Goal: Information Seeking & Learning: Find specific fact

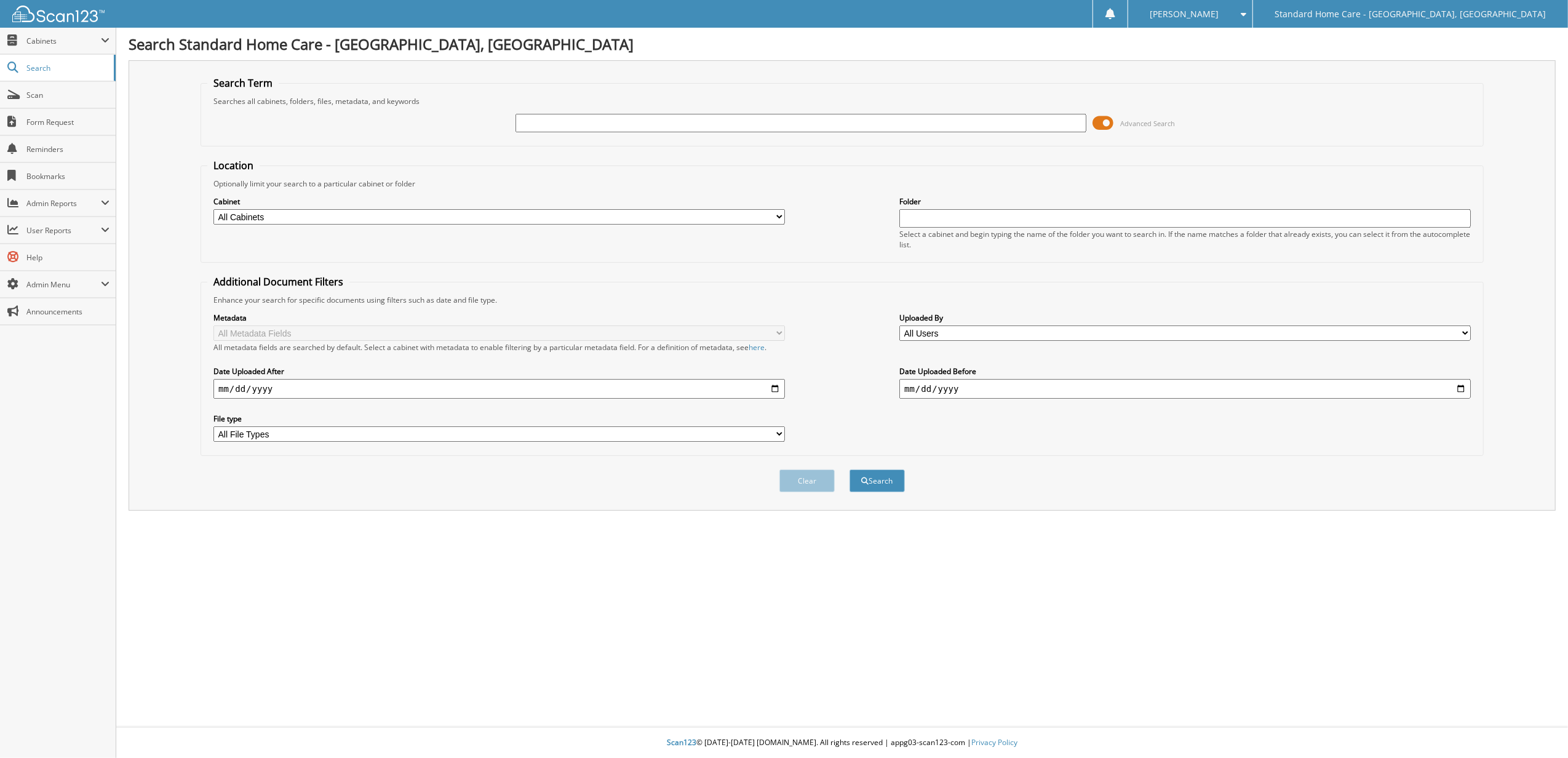
click at [724, 127] on input "text" at bounding box center [800, 123] width 571 height 18
type input "SADAF"
click at [849, 469] on button "Search" at bounding box center [877, 480] width 55 height 23
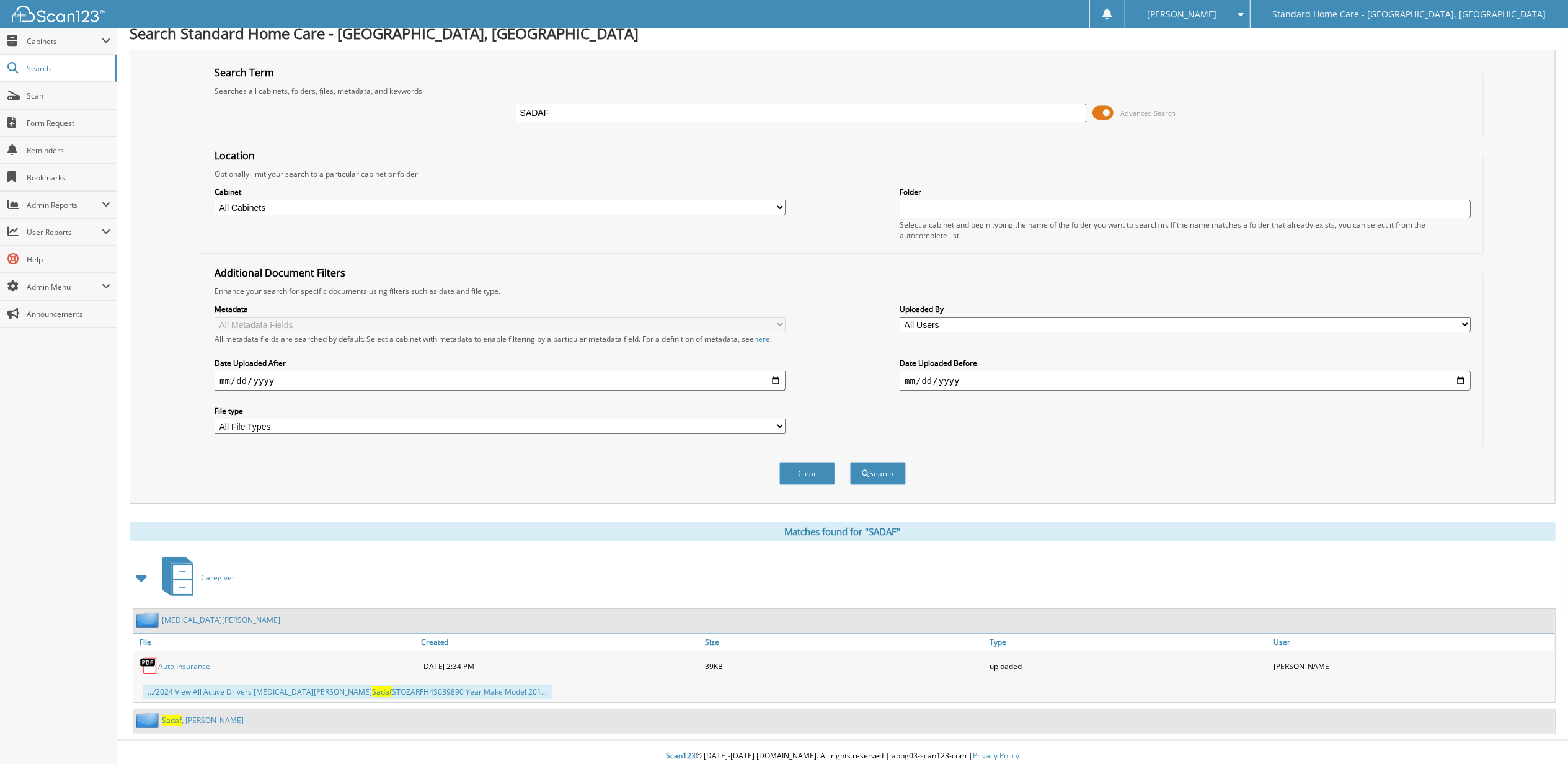
scroll to position [21, 0]
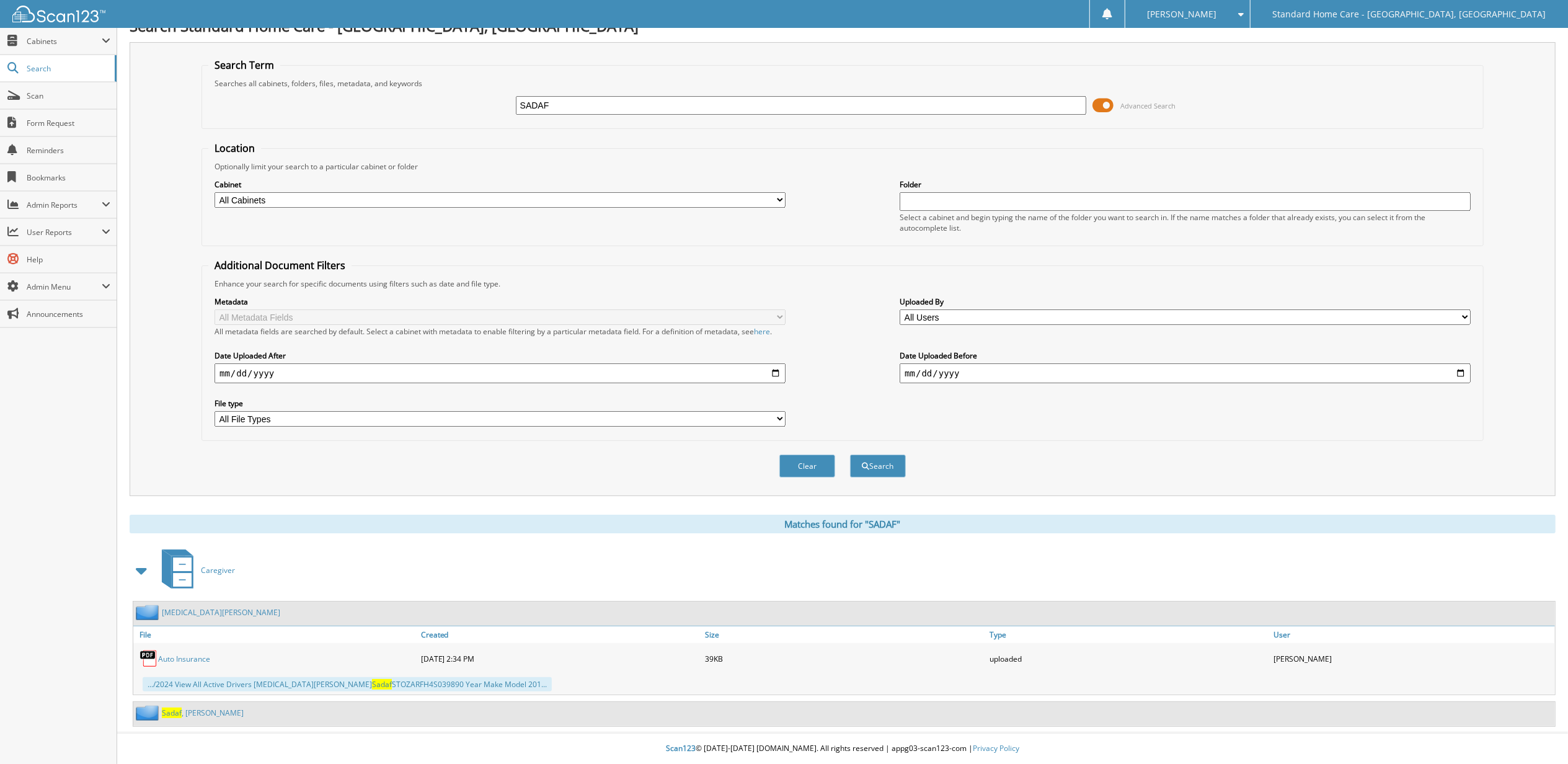
click at [224, 708] on link "Sadaf , Mohammad" at bounding box center [202, 713] width 82 height 10
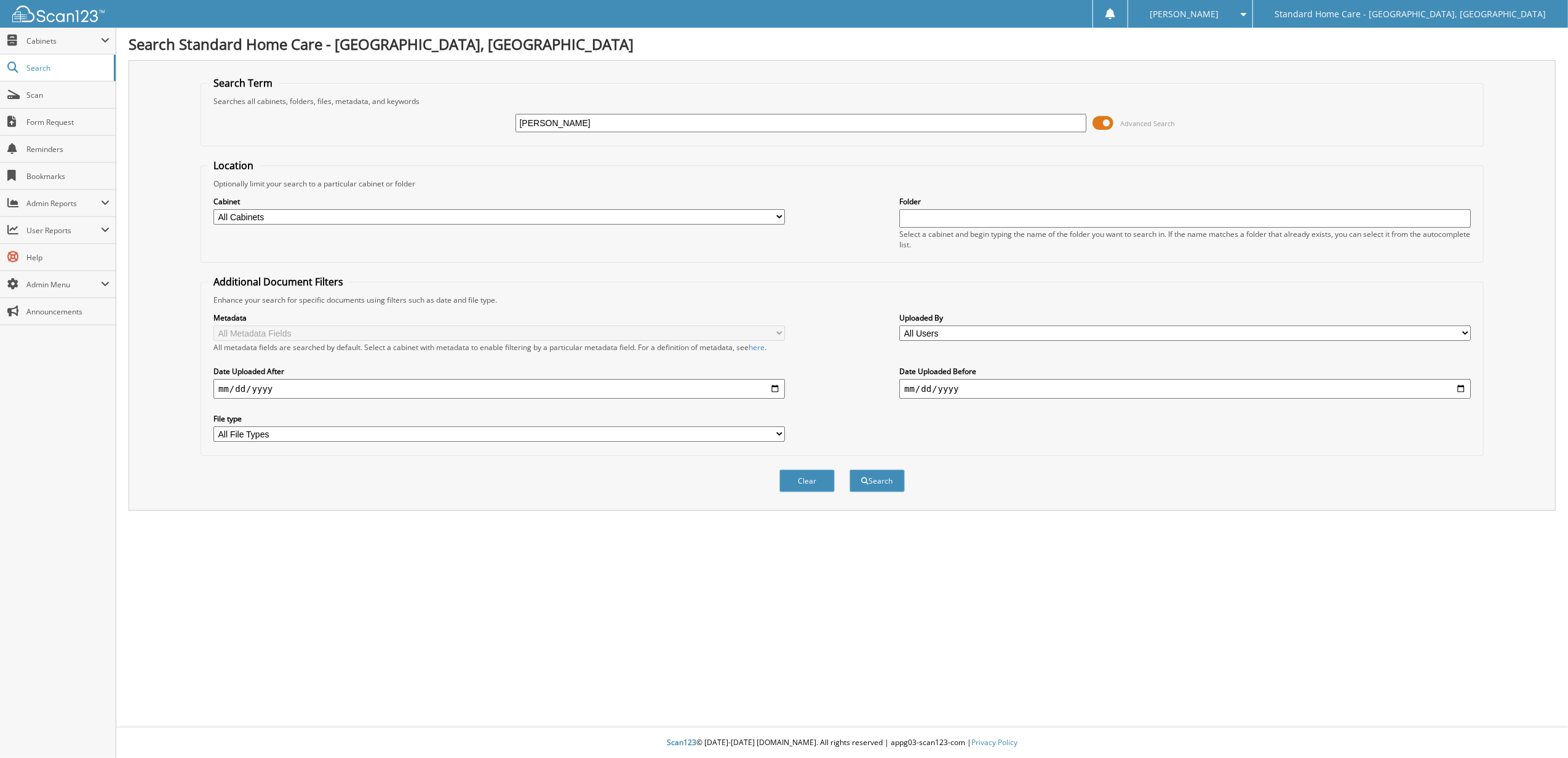
type input "NINA"
click at [849, 469] on button "Search" at bounding box center [877, 480] width 55 height 23
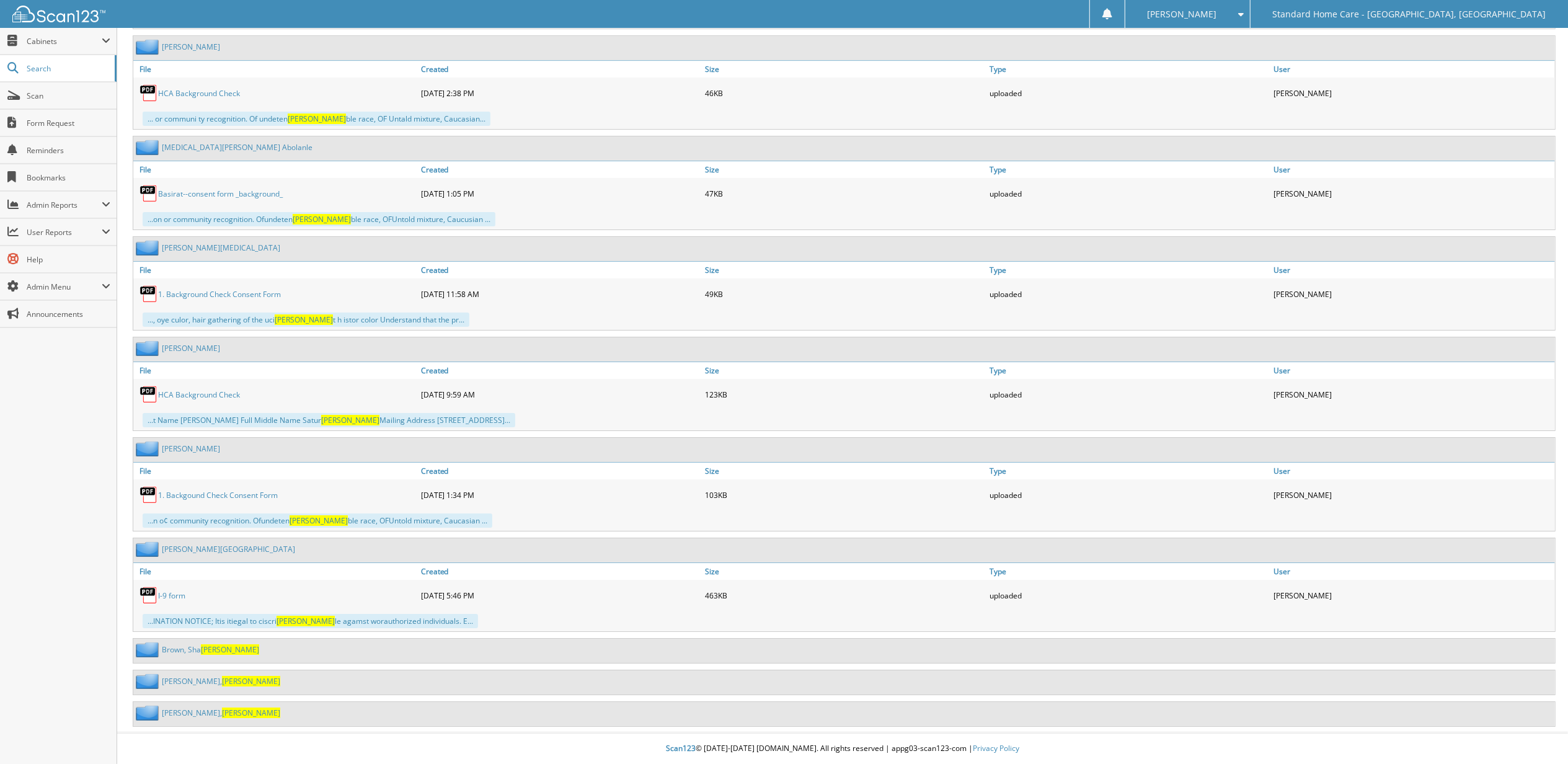
scroll to position [4245, 0]
click at [186, 685] on link "Bogucki, Nina" at bounding box center [221, 681] width 118 height 10
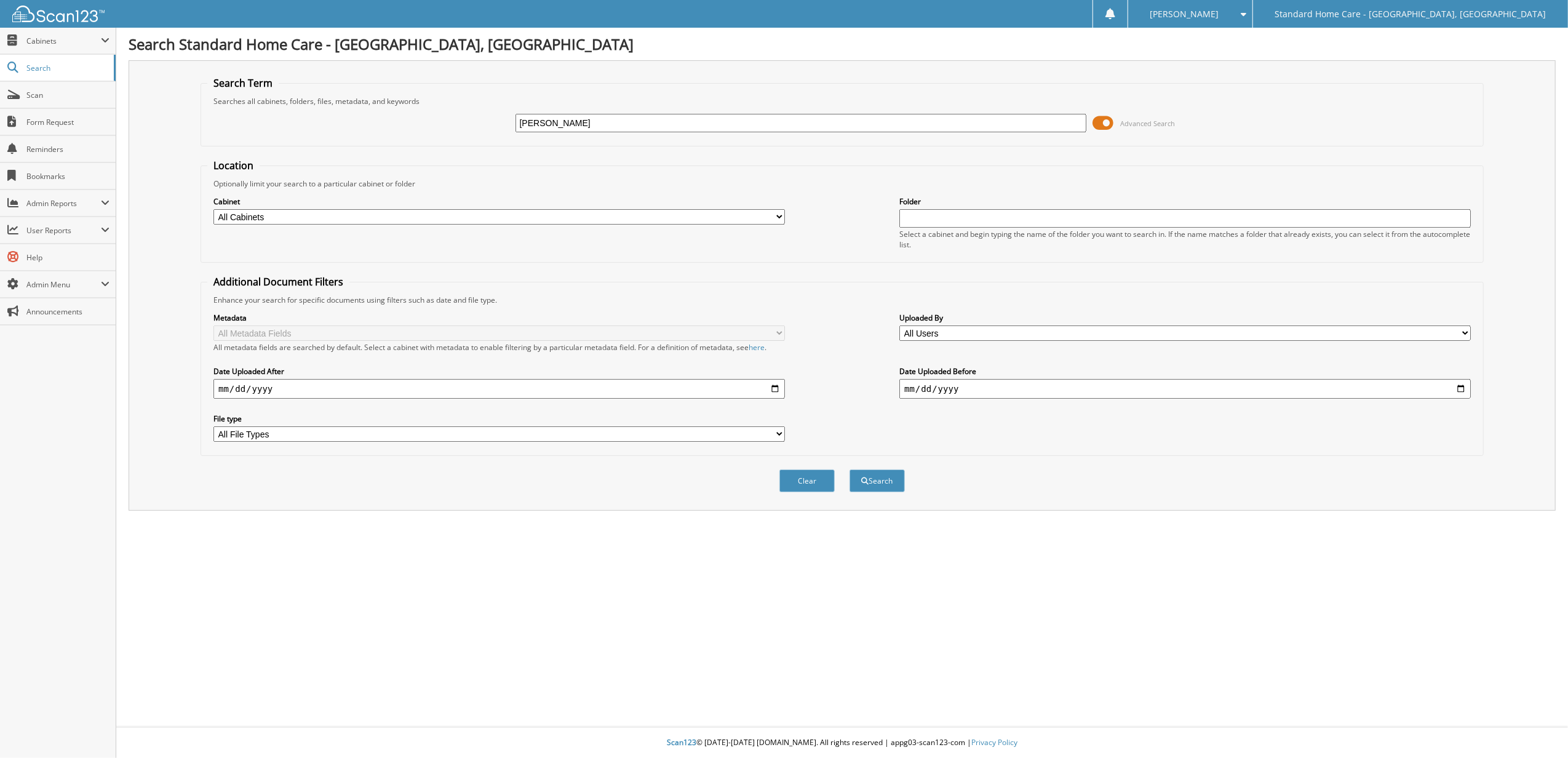
type input "[PERSON_NAME]"
click at [849, 469] on button "Search" at bounding box center [877, 480] width 55 height 23
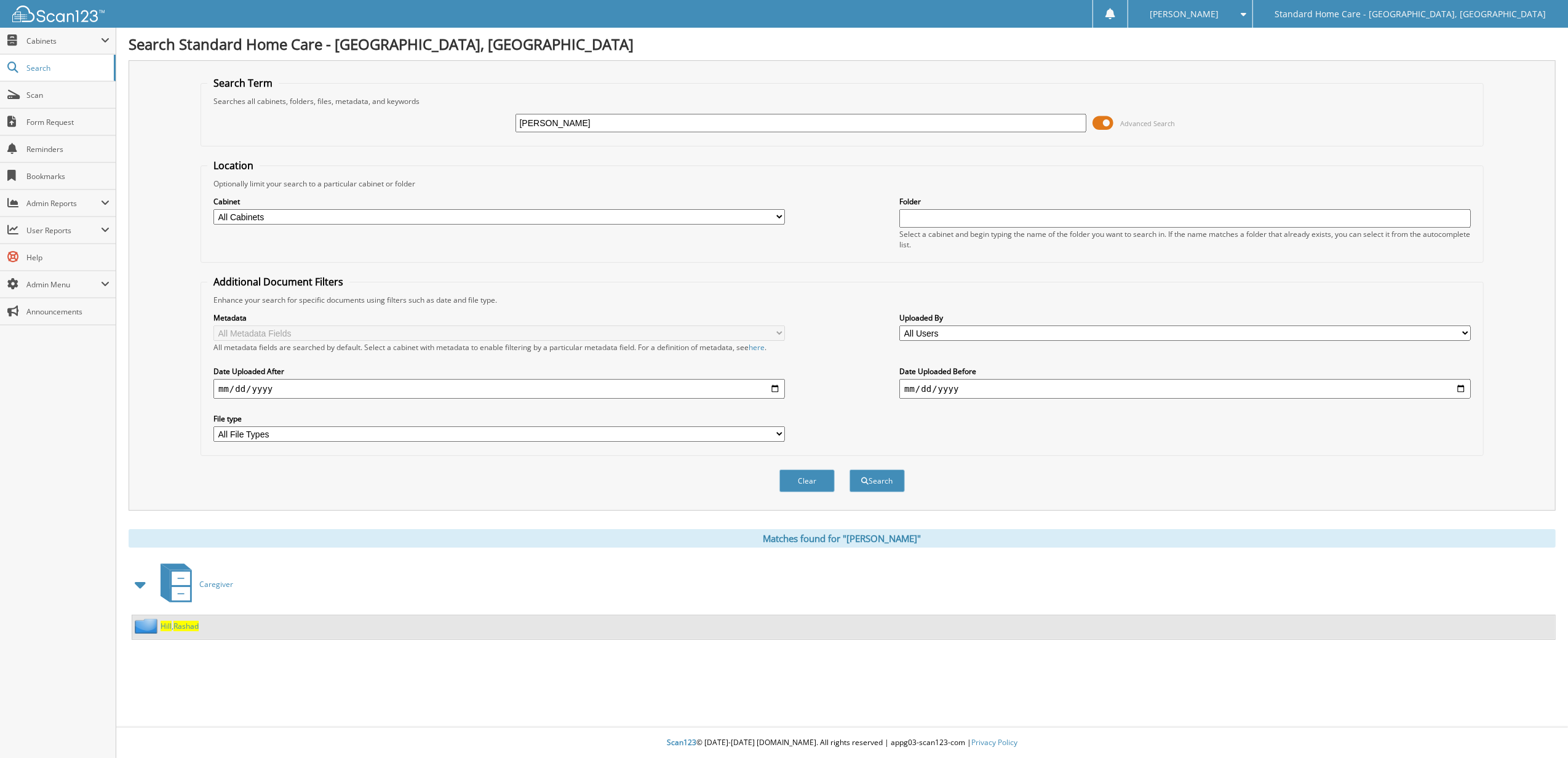
click at [195, 618] on div "Hill , Rashad" at bounding box center [843, 627] width 1423 height 24
click at [194, 626] on span "Rashad" at bounding box center [186, 626] width 26 height 10
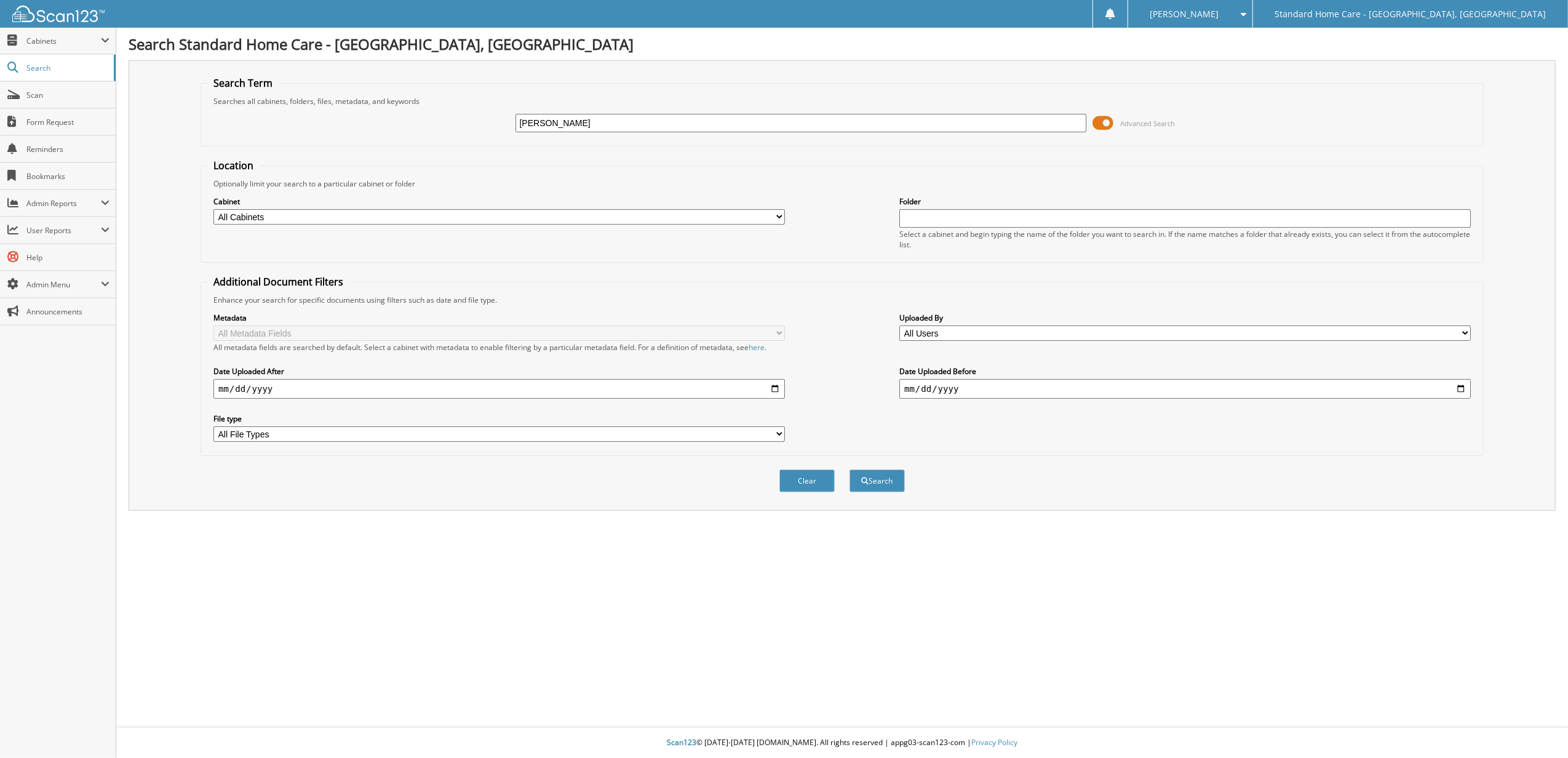
type input "[PERSON_NAME]"
click at [849, 469] on button "Search" at bounding box center [877, 480] width 55 height 23
